Goal: Transaction & Acquisition: Download file/media

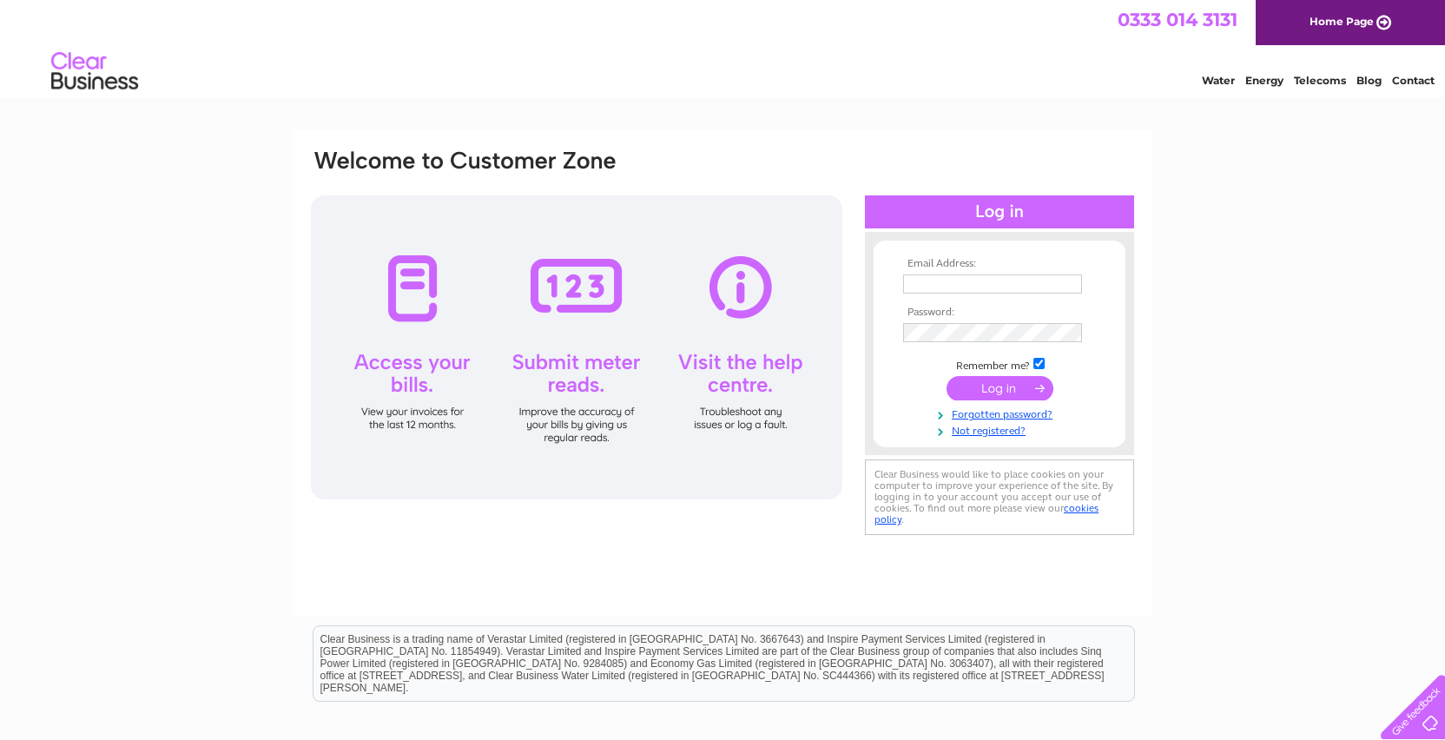
type input "TUOHYMANAGEMENT@GMAIL.COM"
click at [987, 380] on input "submit" at bounding box center [1000, 388] width 107 height 24
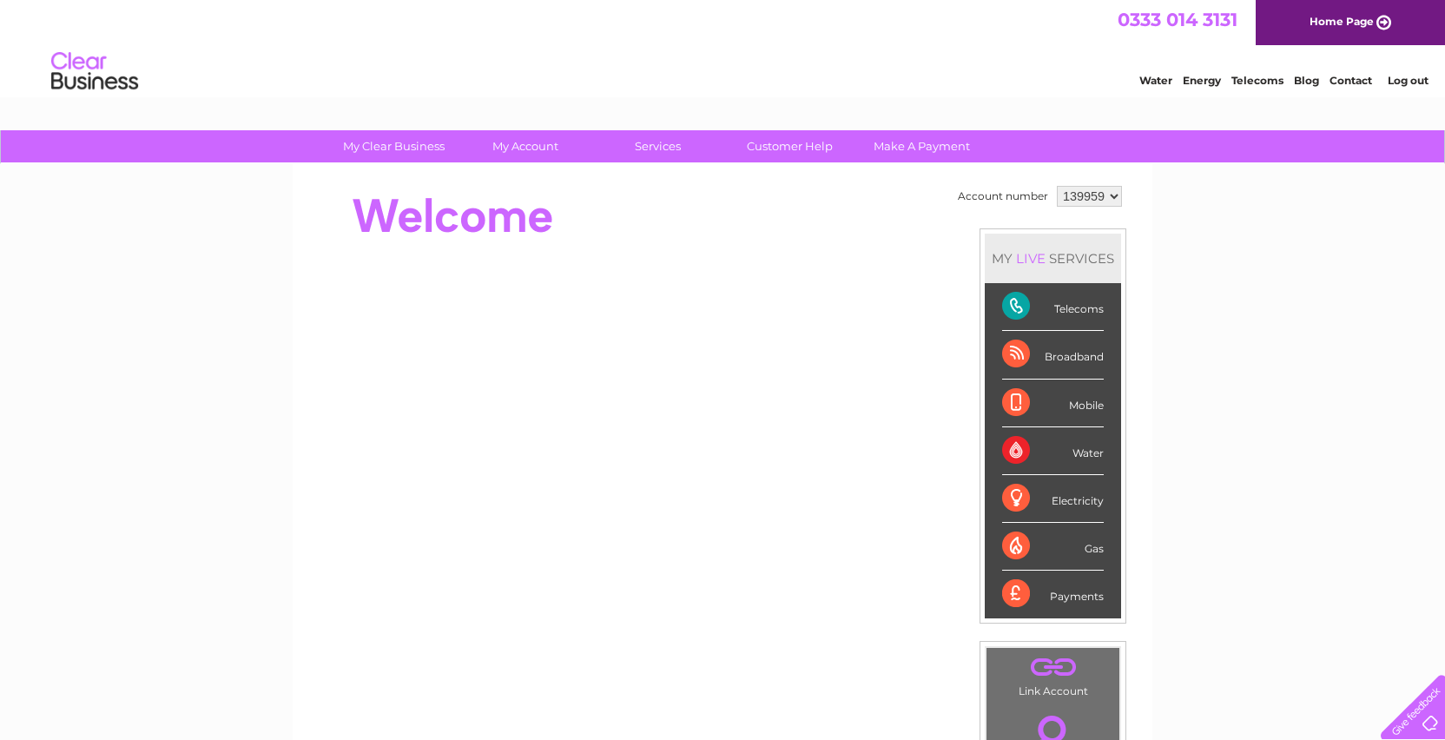
click at [1097, 199] on select "139959 450768 450769 450770" at bounding box center [1089, 196] width 65 height 21
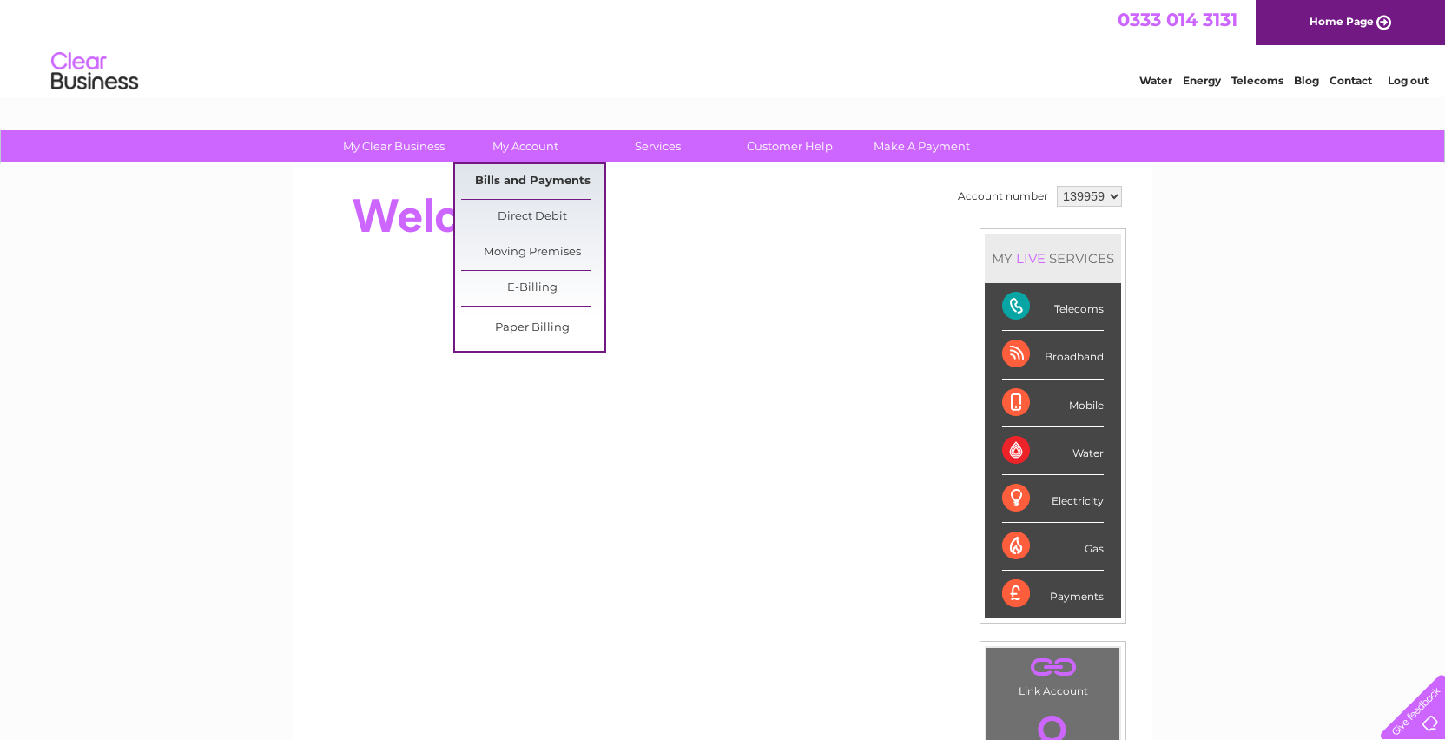
click at [525, 179] on link "Bills and Payments" at bounding box center [532, 181] width 143 height 35
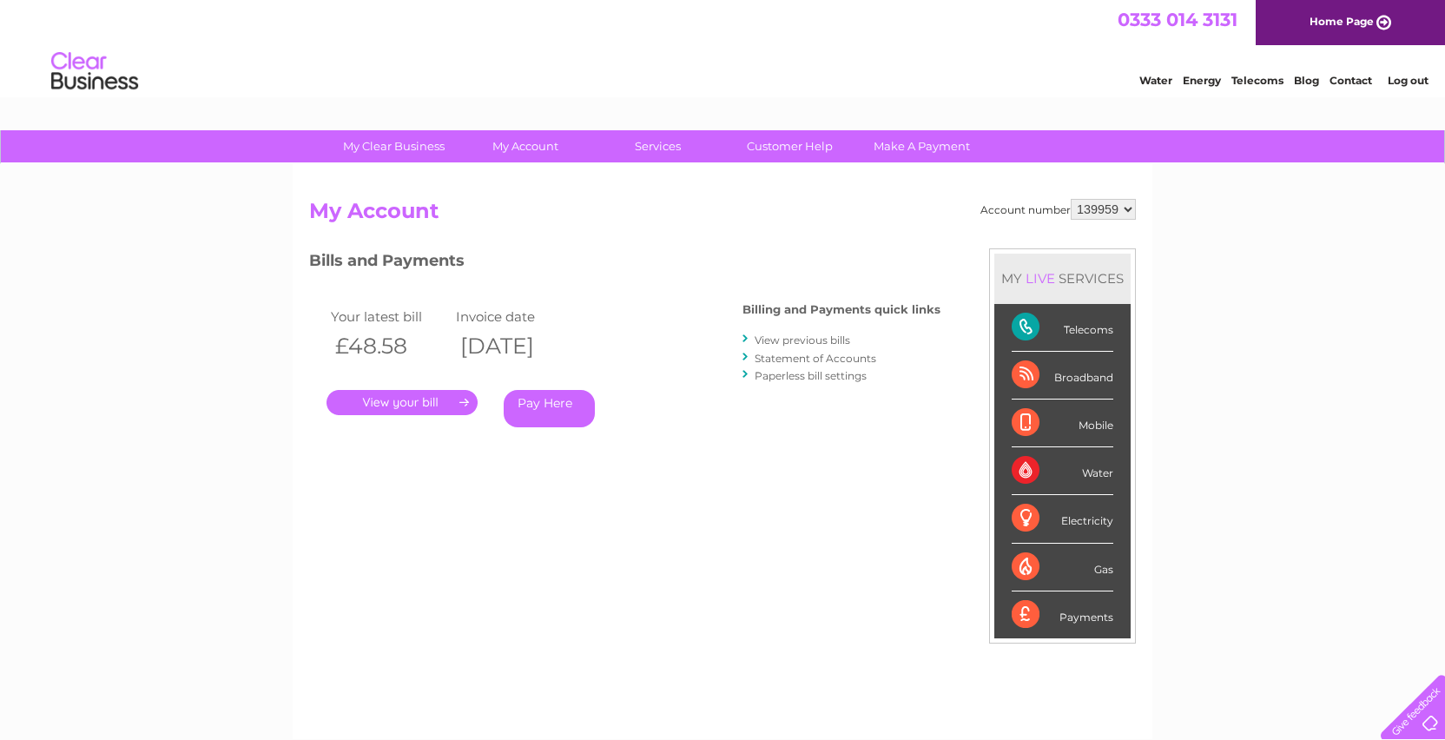
click at [1126, 207] on select "139959 450768 450769 450770" at bounding box center [1103, 209] width 65 height 21
select select "450770"
click at [406, 401] on link "." at bounding box center [402, 402] width 151 height 25
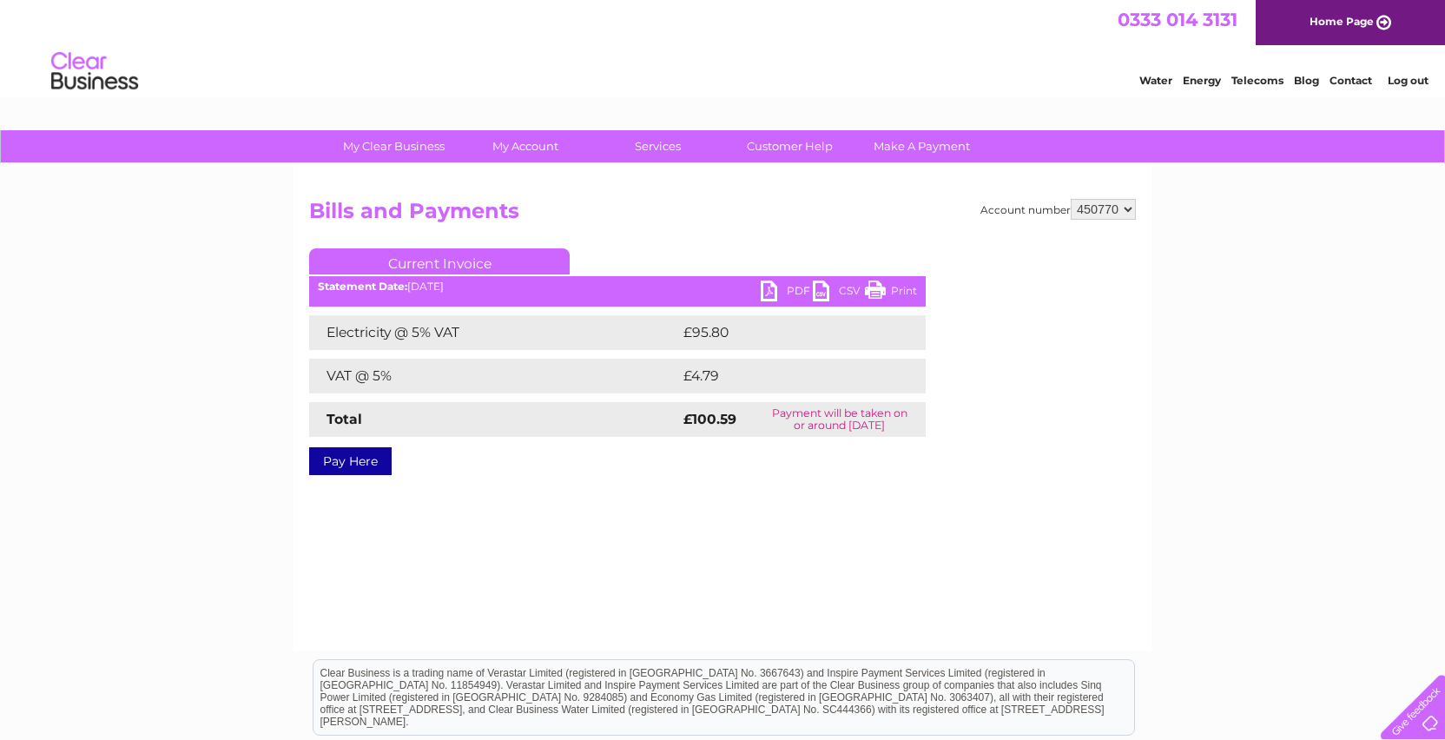
click at [766, 286] on link "PDF" at bounding box center [787, 293] width 52 height 25
